Goal: Task Accomplishment & Management: Use online tool/utility

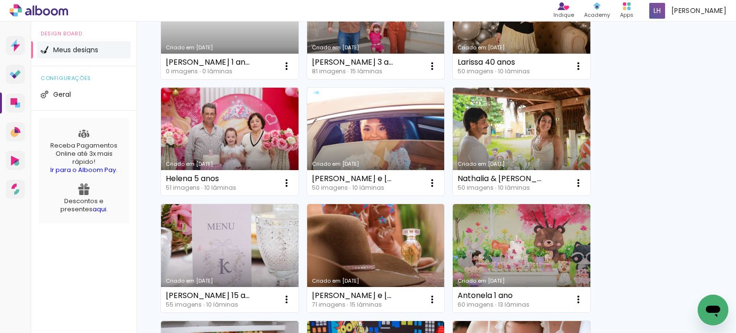
scroll to position [383, 0]
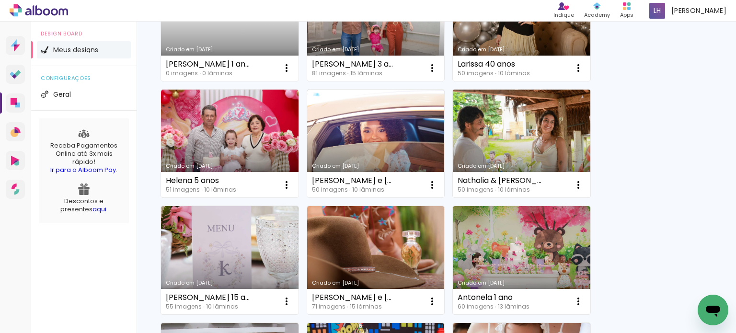
click at [513, 147] on link "Criado em [DATE]" at bounding box center [522, 144] width 138 height 108
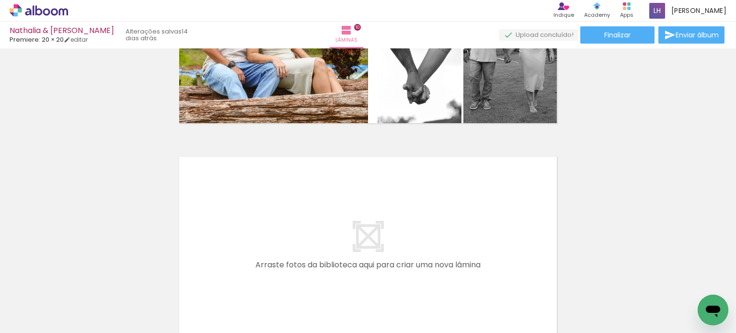
scroll to position [2109, 0]
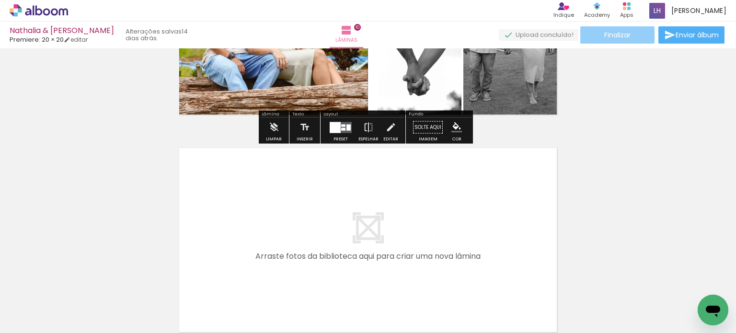
click at [634, 35] on paper-button "Finalizar" at bounding box center [617, 34] width 74 height 17
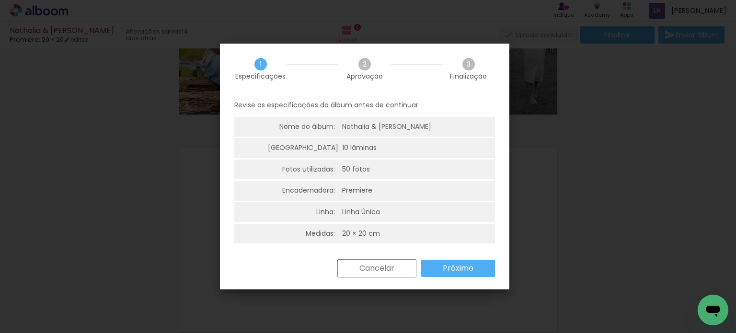
click at [0, 0] on slot "Próximo" at bounding box center [0, 0] width 0 height 0
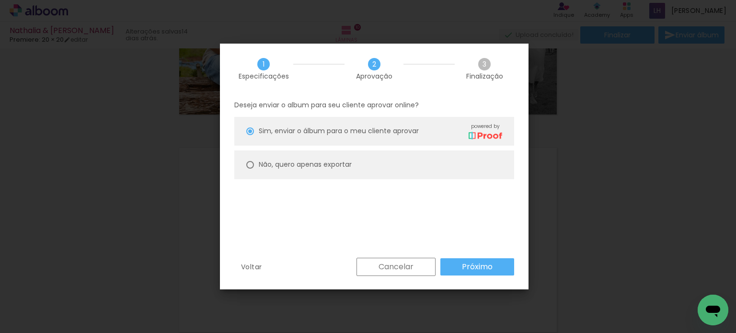
click at [0, 0] on slot "Não, quero apenas exportar" at bounding box center [0, 0] width 0 height 0
type paper-radio-button "on"
click at [483, 272] on paper-button "Próximo" at bounding box center [478, 266] width 74 height 17
type input "Alta, 300 DPI"
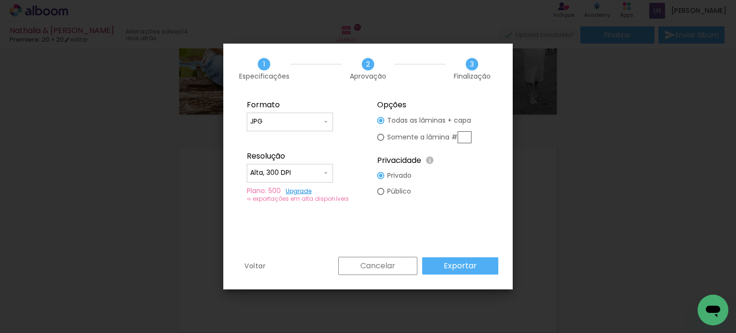
click at [464, 273] on paper-button "Exportar" at bounding box center [460, 265] width 76 height 17
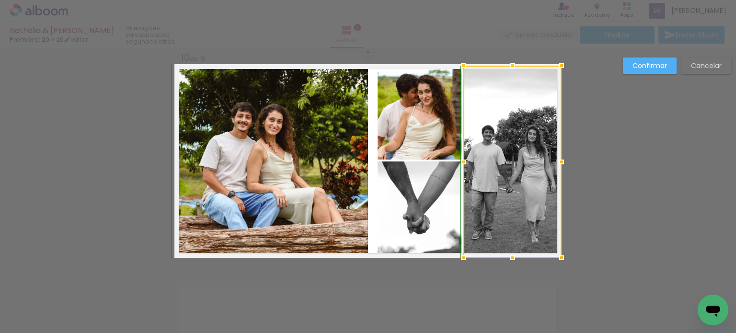
drag, startPoint x: 510, startPoint y: 63, endPoint x: 511, endPoint y: 58, distance: 5.5
click at [511, 58] on div at bounding box center [512, 65] width 19 height 19
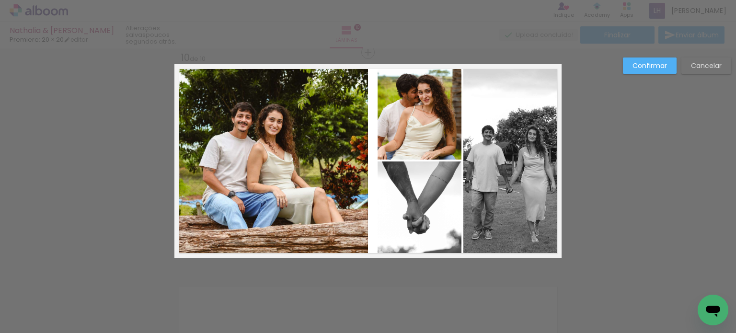
click at [504, 80] on quentale-photo at bounding box center [513, 162] width 98 height 192
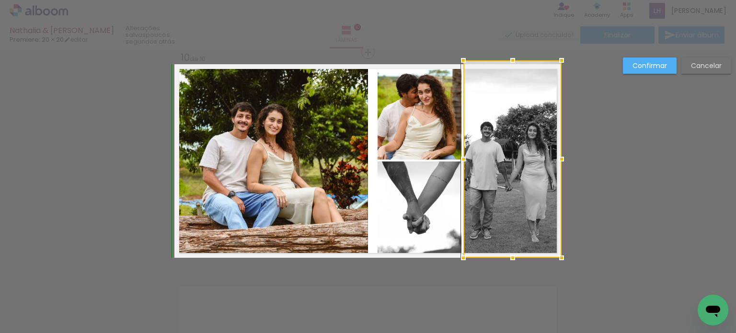
click at [510, 63] on div at bounding box center [512, 60] width 19 height 19
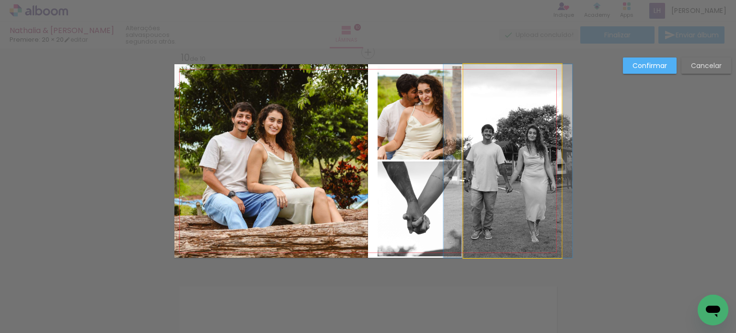
click at [506, 186] on quentale-photo at bounding box center [513, 161] width 98 height 194
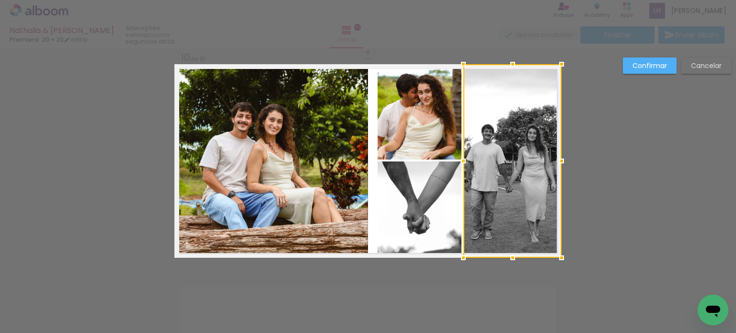
click at [418, 142] on quentale-photo at bounding box center [420, 112] width 84 height 93
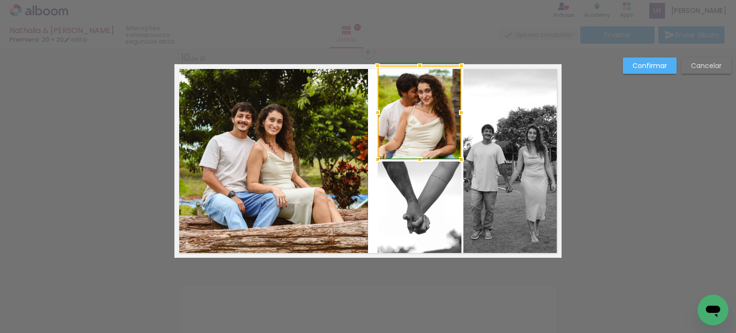
click at [458, 60] on div at bounding box center [461, 65] width 19 height 19
drag, startPoint x: 441, startPoint y: 86, endPoint x: 445, endPoint y: 77, distance: 9.7
click at [442, 86] on quentale-photo at bounding box center [420, 113] width 84 height 94
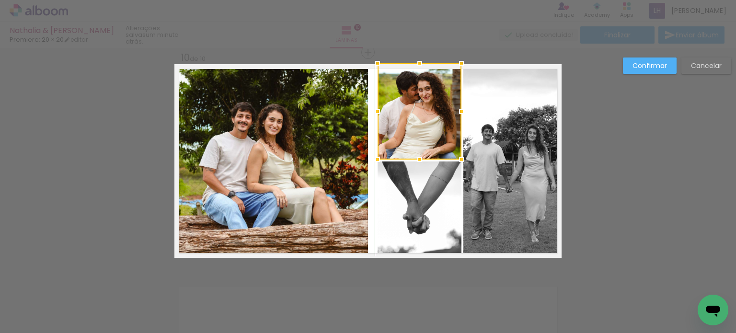
click at [418, 60] on div at bounding box center [419, 63] width 19 height 19
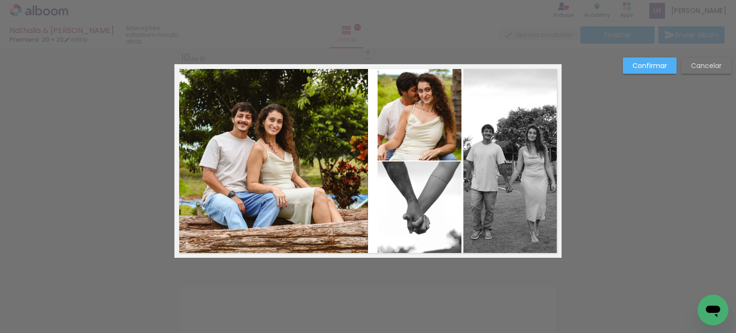
click at [417, 127] on quentale-photo at bounding box center [420, 112] width 84 height 96
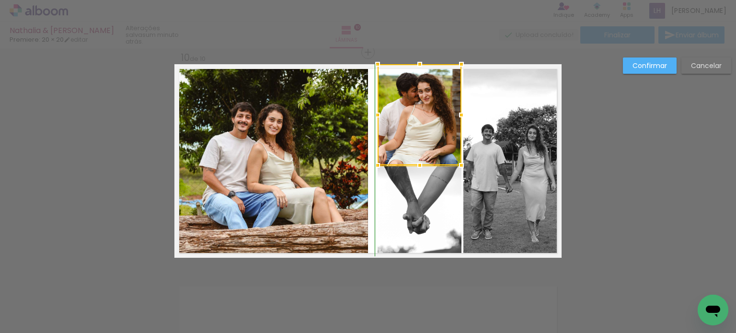
click at [418, 158] on div at bounding box center [419, 165] width 19 height 19
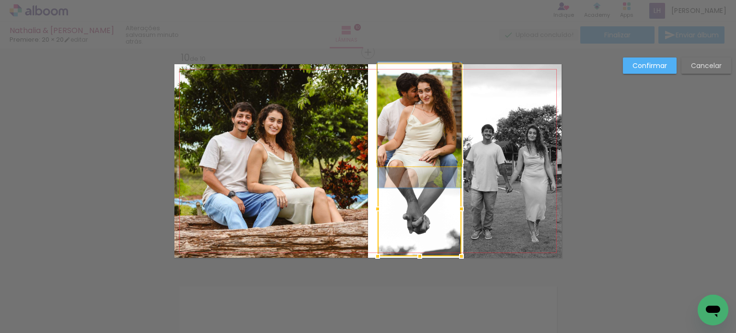
click at [419, 143] on quentale-photo at bounding box center [420, 115] width 84 height 102
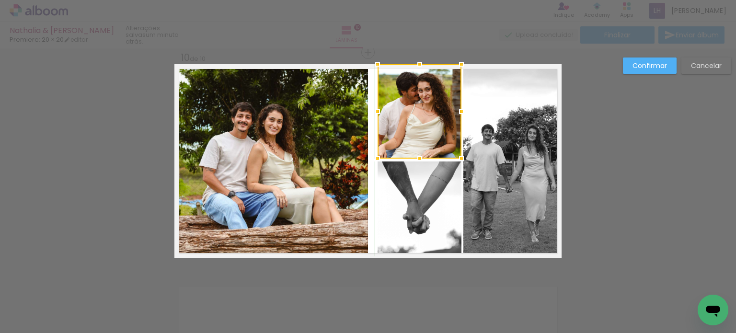
click at [417, 162] on div at bounding box center [419, 158] width 19 height 19
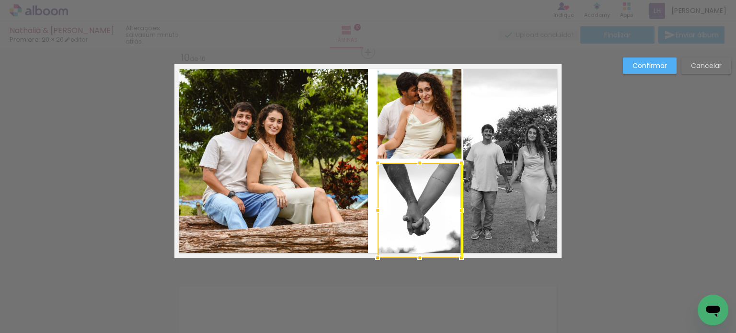
click at [416, 202] on div at bounding box center [420, 210] width 84 height 95
click at [412, 139] on quentale-photo at bounding box center [420, 111] width 84 height 94
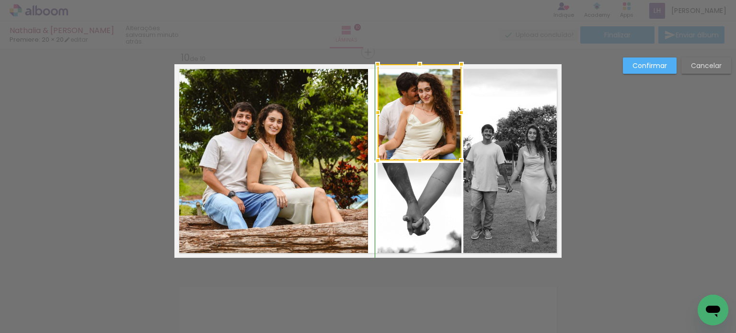
click at [419, 163] on div at bounding box center [419, 160] width 19 height 19
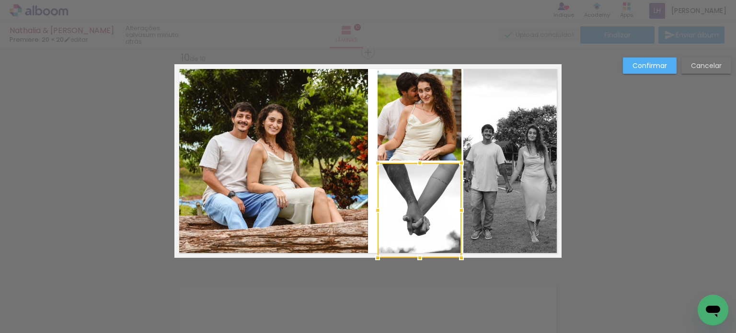
click at [321, 153] on quentale-photo at bounding box center [271, 161] width 194 height 194
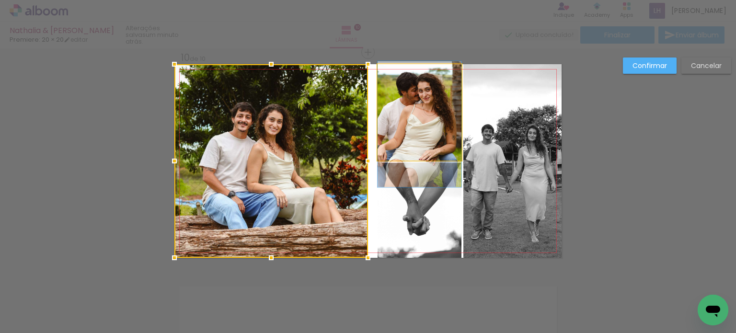
click at [429, 138] on quentale-photo at bounding box center [420, 112] width 84 height 96
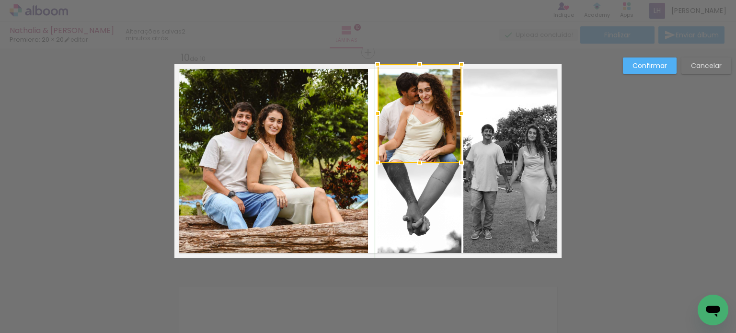
click at [417, 157] on div at bounding box center [419, 162] width 19 height 19
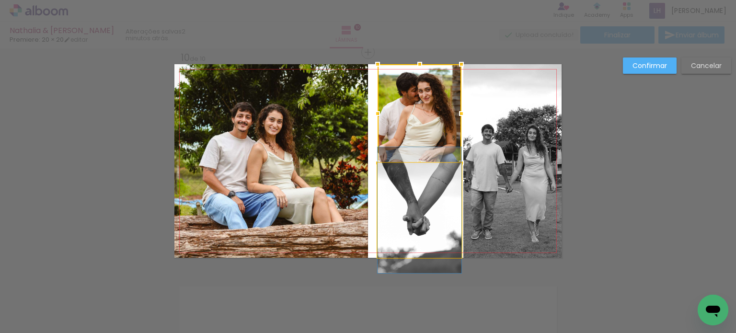
drag, startPoint x: 420, startPoint y: 196, endPoint x: 403, endPoint y: 168, distance: 32.7
click at [420, 196] on quentale-photo at bounding box center [420, 210] width 84 height 95
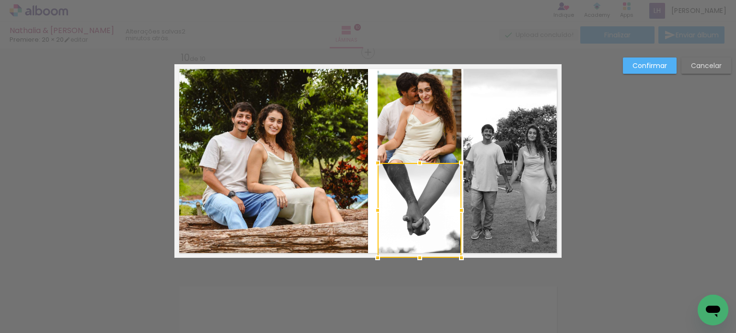
click at [388, 147] on quentale-photo at bounding box center [420, 113] width 84 height 99
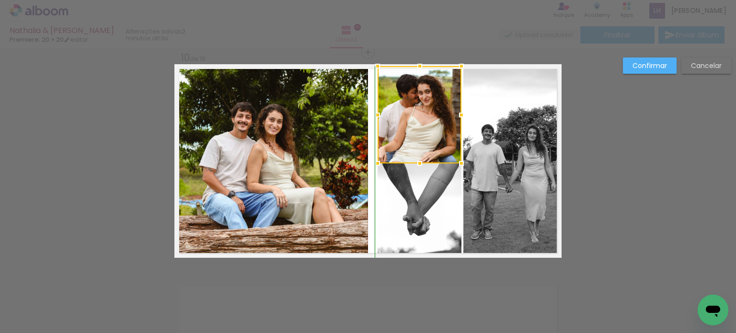
click at [416, 66] on div at bounding box center [419, 66] width 19 height 19
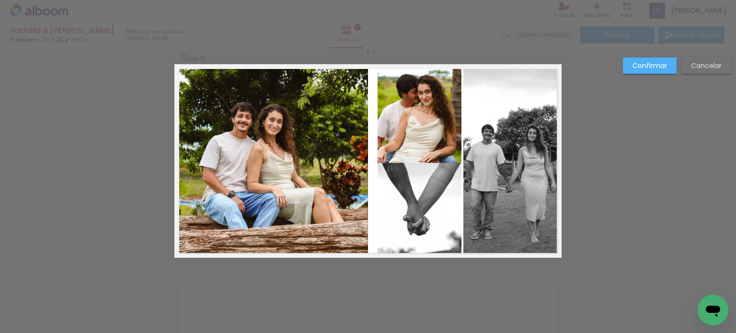
click at [422, 107] on quentale-photo at bounding box center [420, 114] width 84 height 97
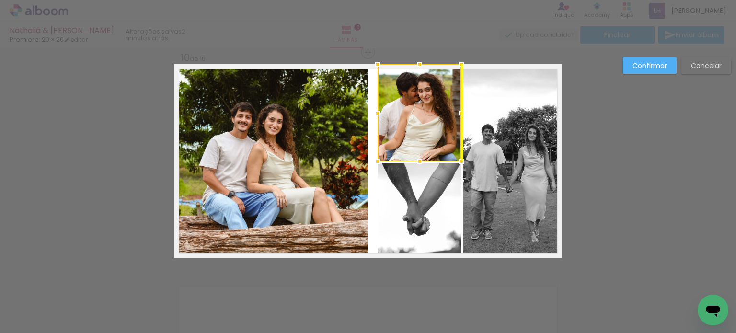
drag, startPoint x: 425, startPoint y: 115, endPoint x: 425, endPoint y: 105, distance: 9.6
click at [425, 105] on div at bounding box center [420, 112] width 84 height 97
click at [272, 182] on quentale-photo at bounding box center [271, 161] width 194 height 194
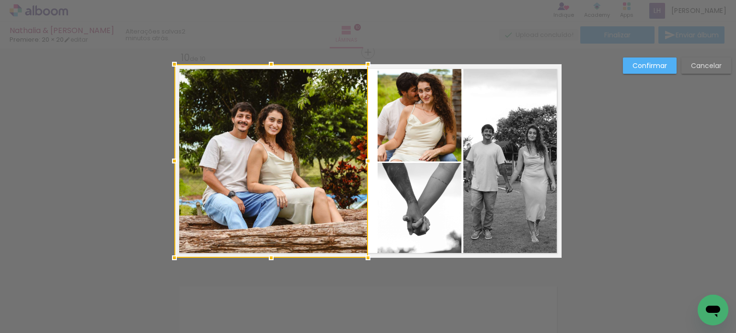
click at [551, 123] on quentale-photo at bounding box center [513, 161] width 98 height 194
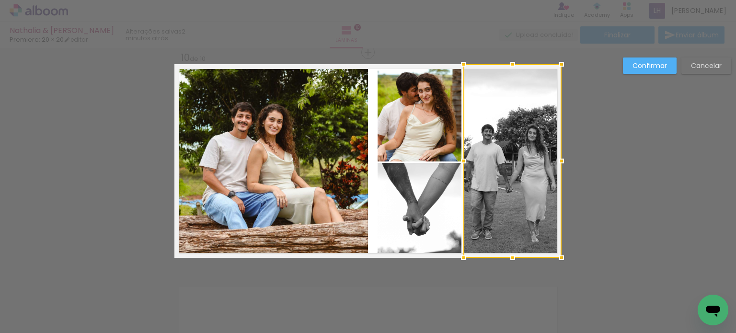
click at [416, 130] on quentale-photo at bounding box center [420, 112] width 84 height 97
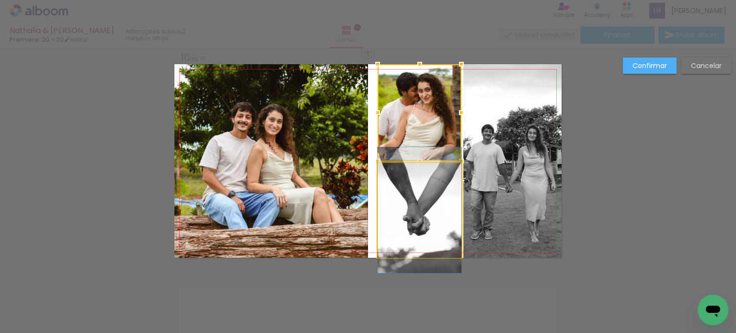
click at [396, 223] on quentale-photo at bounding box center [420, 210] width 84 height 95
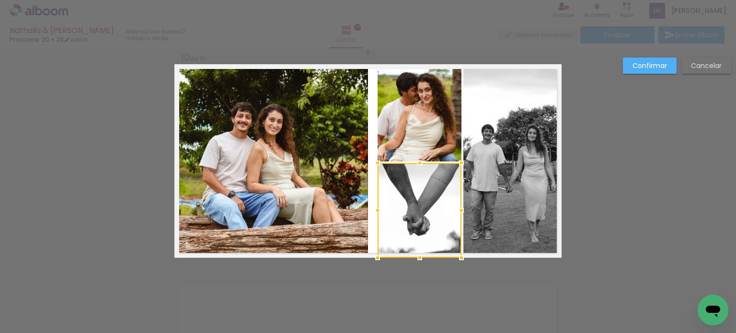
click at [309, 202] on quentale-photo at bounding box center [271, 161] width 194 height 194
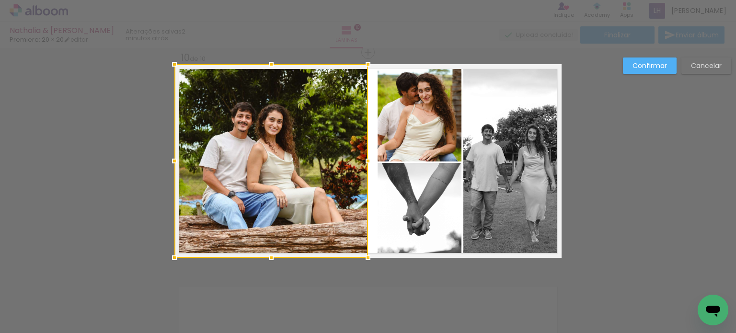
click at [0, 0] on slot "Confirmar" at bounding box center [0, 0] width 0 height 0
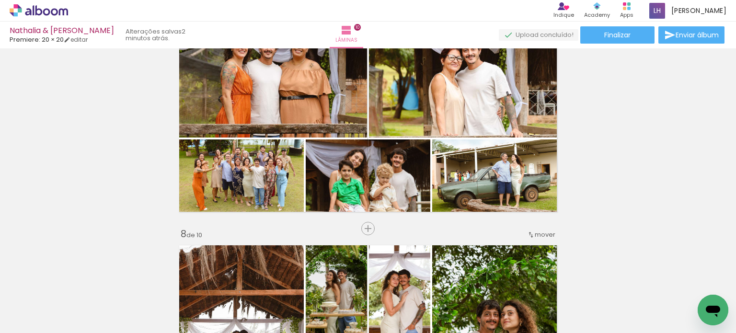
scroll to position [1344, 0]
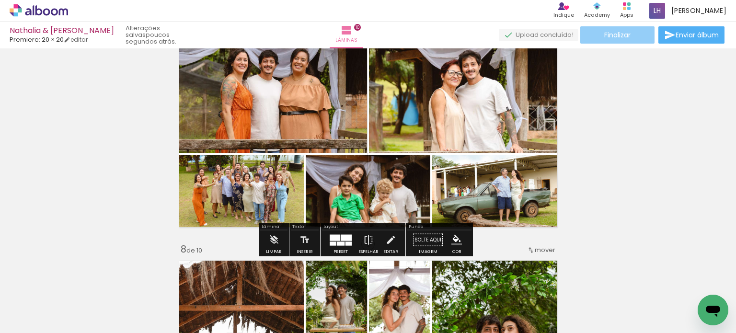
click at [635, 32] on paper-button "Finalizar" at bounding box center [617, 34] width 74 height 17
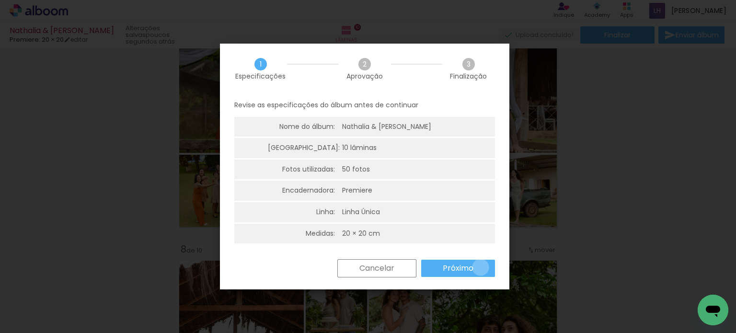
click at [480, 267] on paper-button "Próximo" at bounding box center [458, 268] width 74 height 17
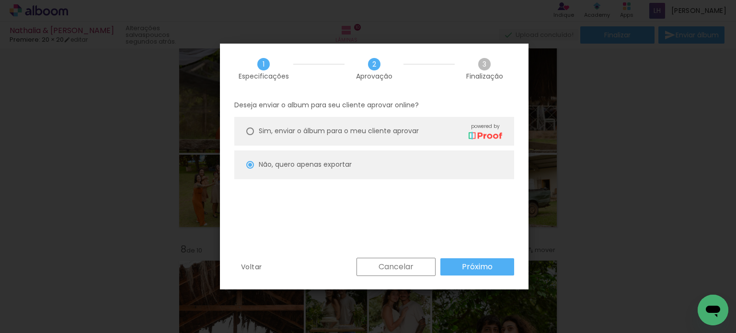
click at [0, 0] on slot "Próximo" at bounding box center [0, 0] width 0 height 0
type input "Alta, 300 DPI"
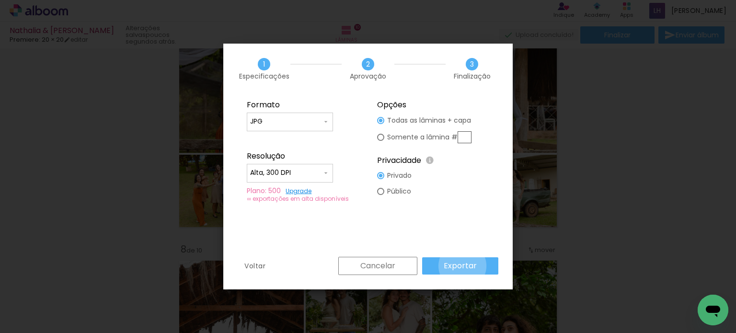
click at [0, 0] on slot "Exportar" at bounding box center [0, 0] width 0 height 0
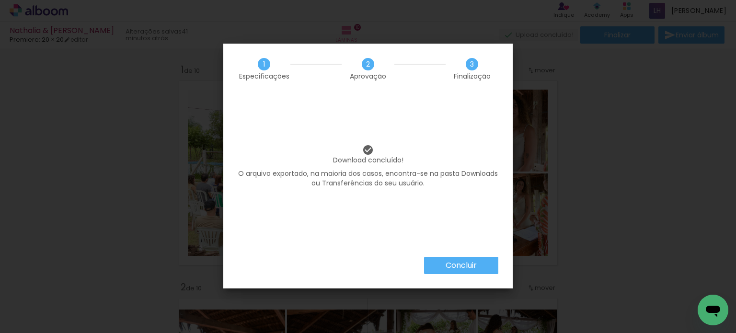
scroll to position [1344, 0]
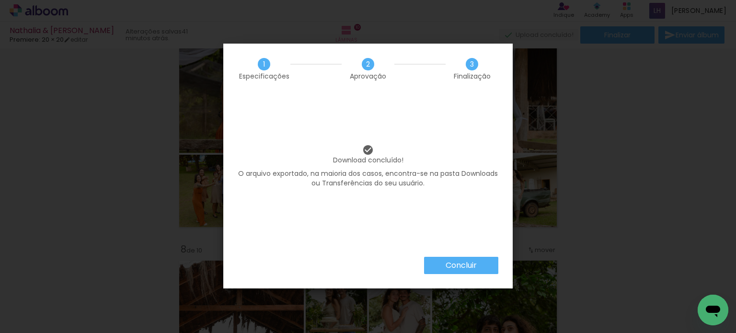
click at [0, 0] on slot "Concluir" at bounding box center [0, 0] width 0 height 0
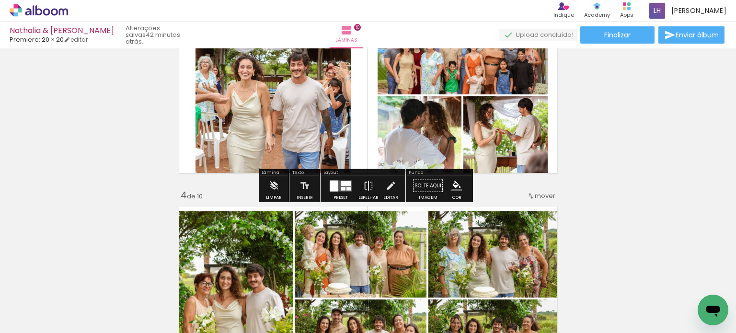
click at [399, 141] on quentale-photo at bounding box center [420, 135] width 84 height 79
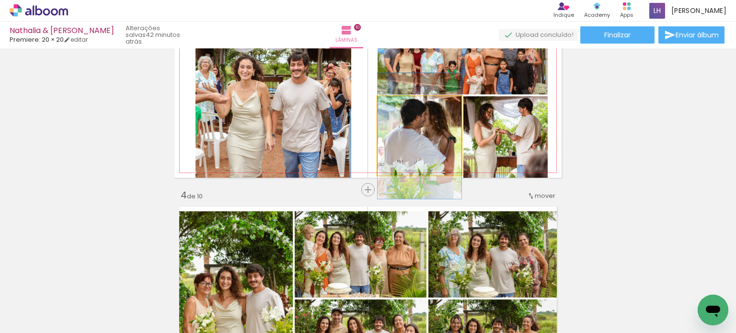
click at [399, 141] on quentale-photo at bounding box center [420, 135] width 84 height 79
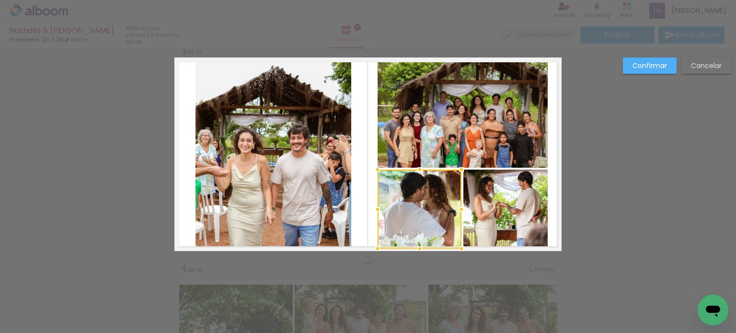
scroll to position [447, 0]
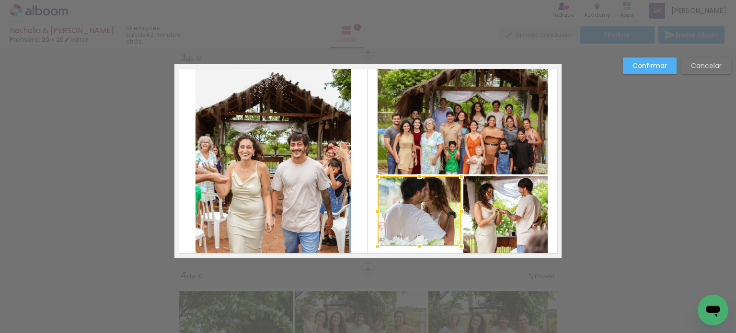
drag, startPoint x: 416, startPoint y: 255, endPoint x: 417, endPoint y: 266, distance: 10.6
click at [419, 233] on quentale-photo at bounding box center [420, 211] width 84 height 70
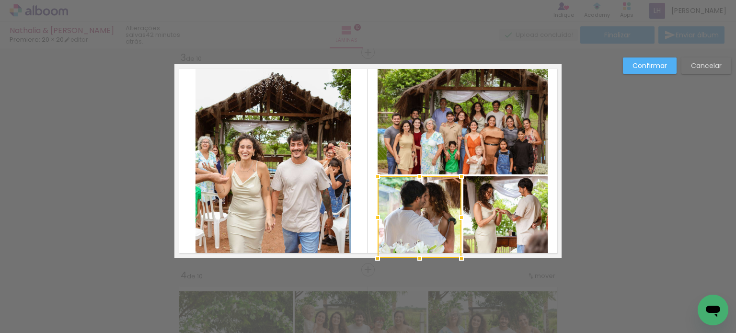
click at [417, 251] on div at bounding box center [419, 258] width 19 height 19
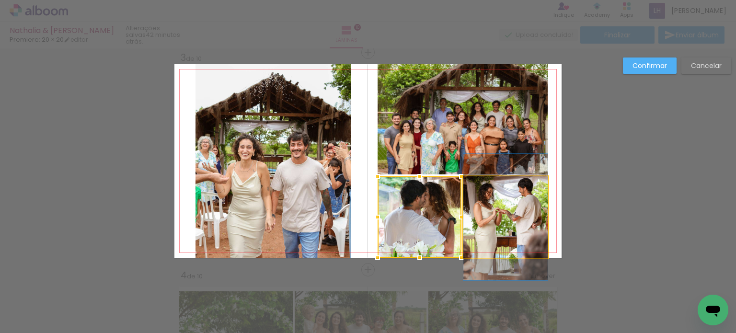
click at [498, 222] on quentale-photo at bounding box center [506, 216] width 84 height 81
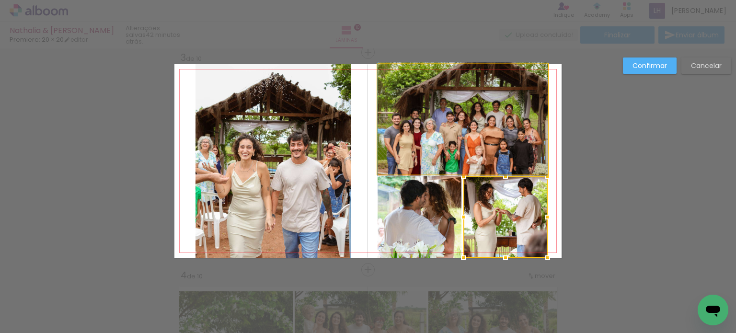
click at [490, 137] on quentale-photo at bounding box center [463, 119] width 170 height 110
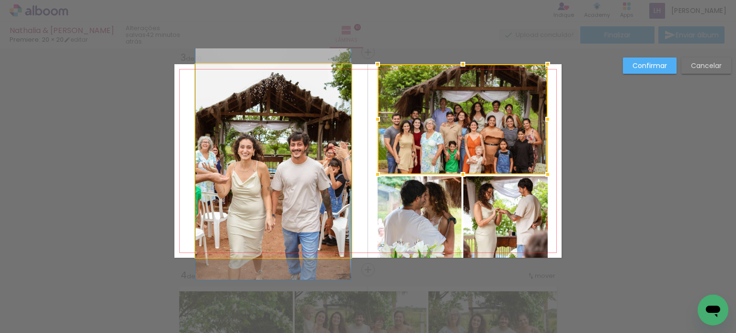
click at [288, 150] on quentale-photo at bounding box center [274, 161] width 156 height 194
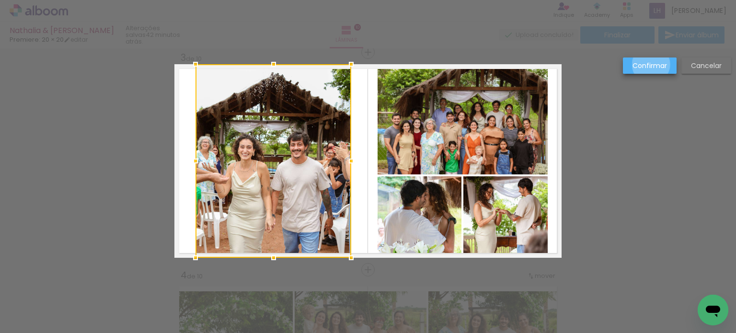
click at [0, 0] on slot "Confirmar" at bounding box center [0, 0] width 0 height 0
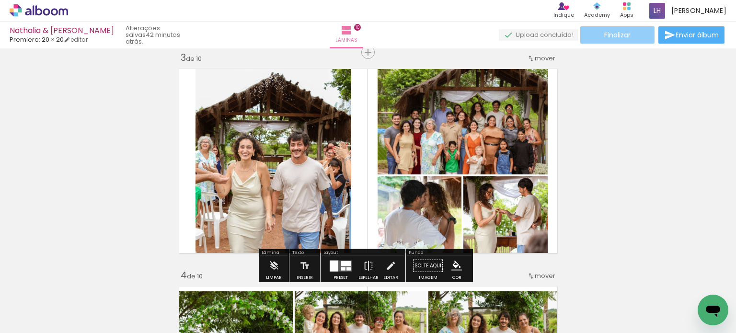
click at [633, 31] on paper-button "Finalizar" at bounding box center [617, 34] width 74 height 17
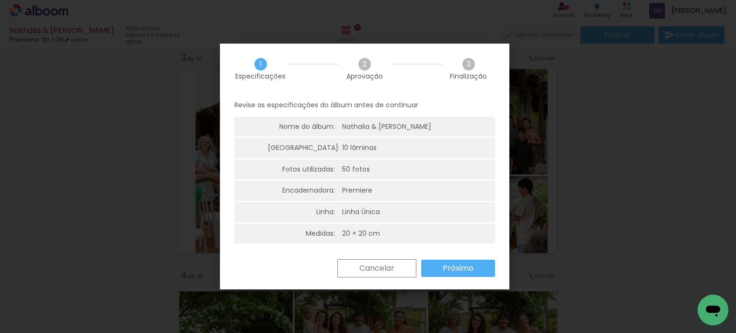
click at [0, 0] on slot "Próximo" at bounding box center [0, 0] width 0 height 0
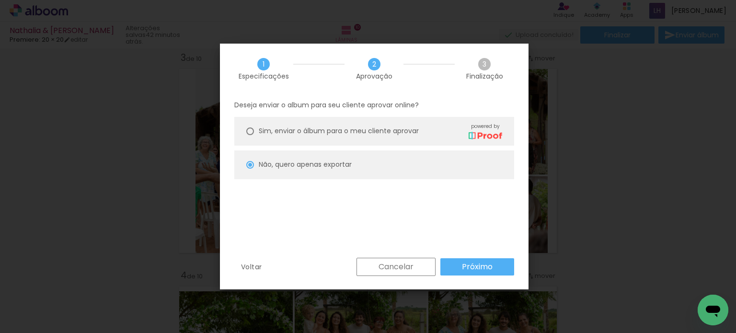
click at [452, 264] on paper-button "Próximo" at bounding box center [478, 266] width 74 height 17
type input "Alta, 300 DPI"
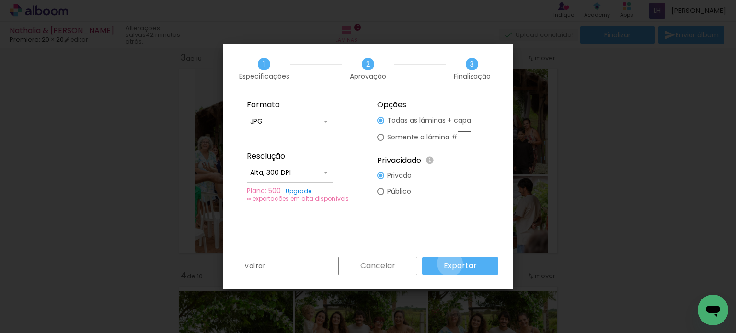
click at [0, 0] on slot "Exportar" at bounding box center [0, 0] width 0 height 0
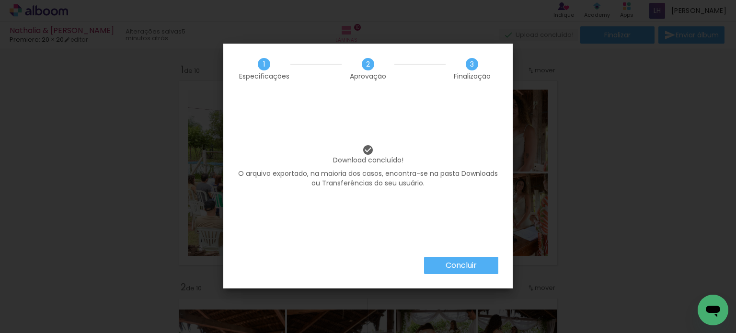
scroll to position [447, 0]
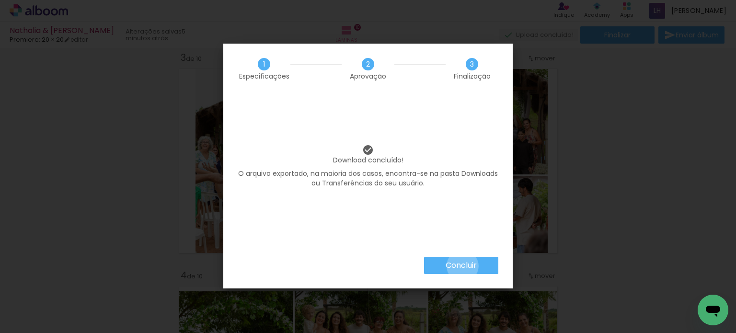
click at [0, 0] on slot "Concluir" at bounding box center [0, 0] width 0 height 0
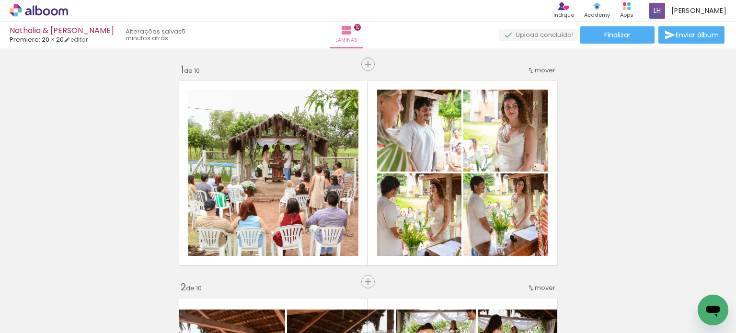
scroll to position [447, 0]
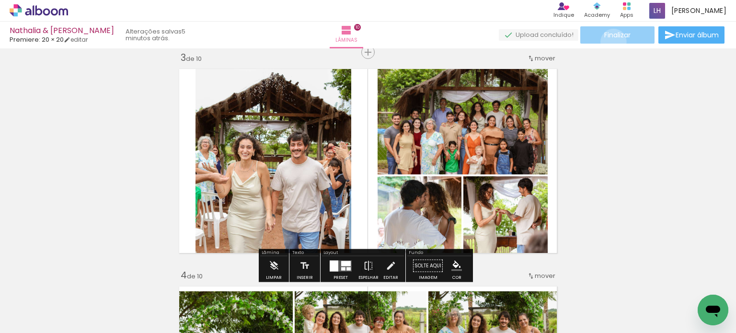
click at [611, 41] on paper-button "Finalizar" at bounding box center [617, 34] width 74 height 17
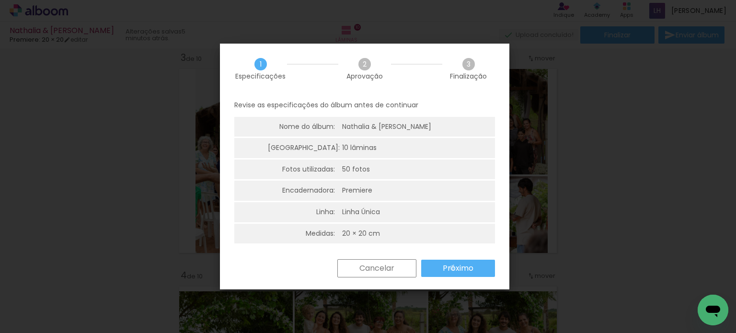
click at [0, 0] on slot "Próximo" at bounding box center [0, 0] width 0 height 0
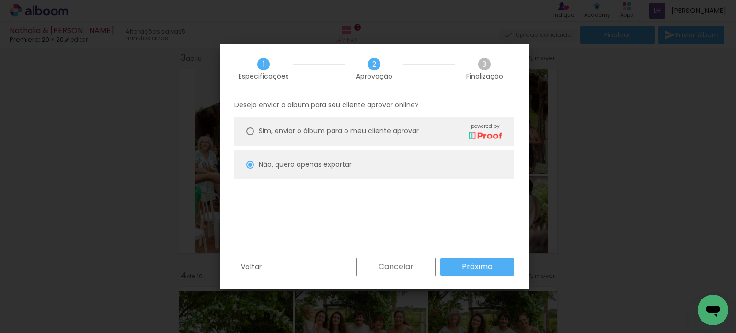
click at [619, 199] on iron-overlay-backdrop at bounding box center [368, 166] width 736 height 333
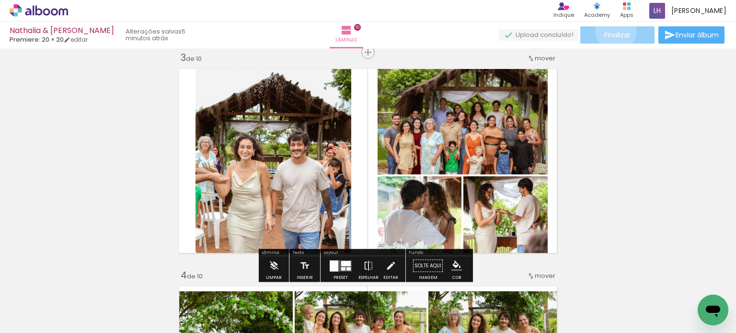
click at [613, 32] on span "Finalizar" at bounding box center [617, 35] width 26 height 7
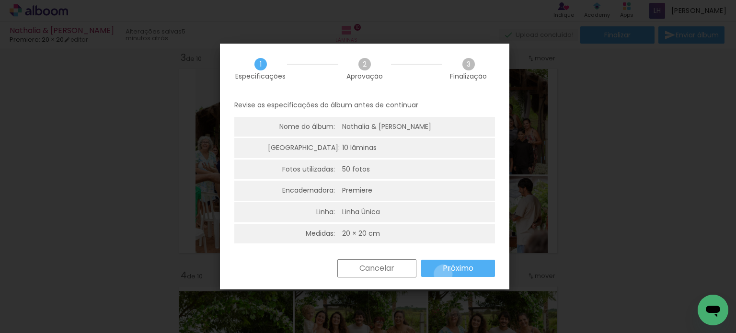
click at [443, 274] on paper-button "Próximo" at bounding box center [458, 268] width 74 height 17
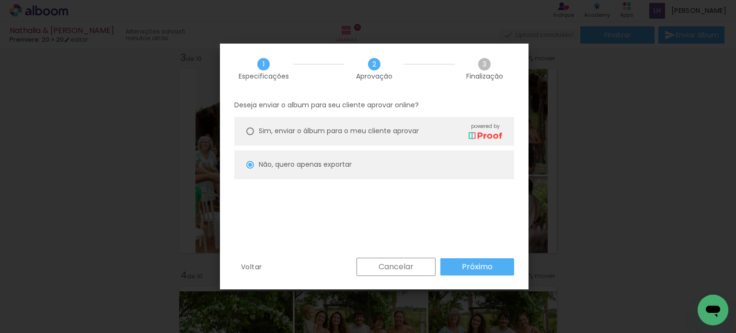
click at [0, 0] on slot "Próximo" at bounding box center [0, 0] width 0 height 0
type input "Alta, 300 DPI"
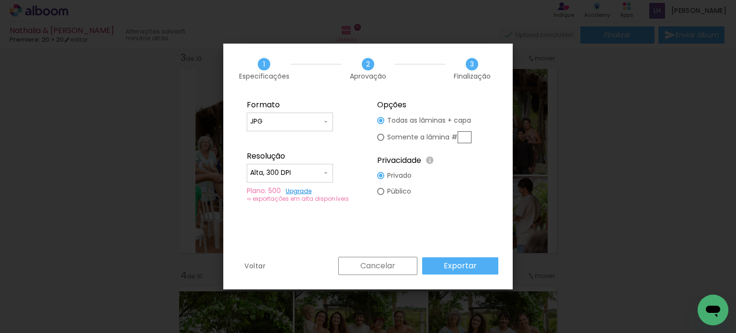
click at [621, 169] on iron-overlay-backdrop at bounding box center [368, 166] width 736 height 333
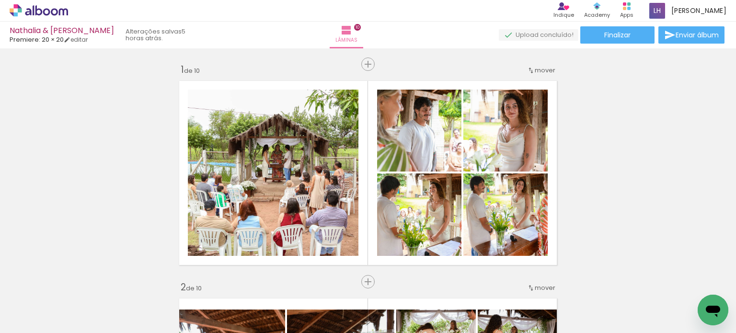
scroll to position [447, 0]
